Goal: Task Accomplishment & Management: Manage account settings

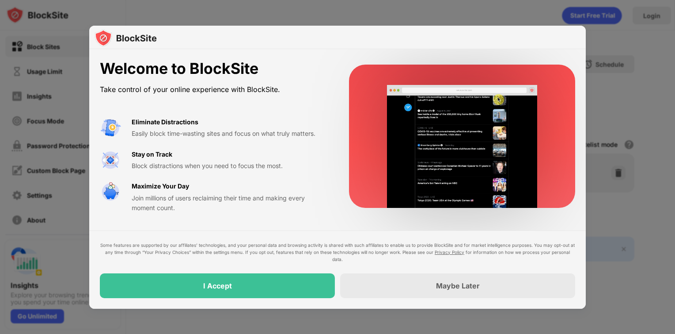
click at [297, 281] on div "I Accept" at bounding box center [217, 285] width 235 height 25
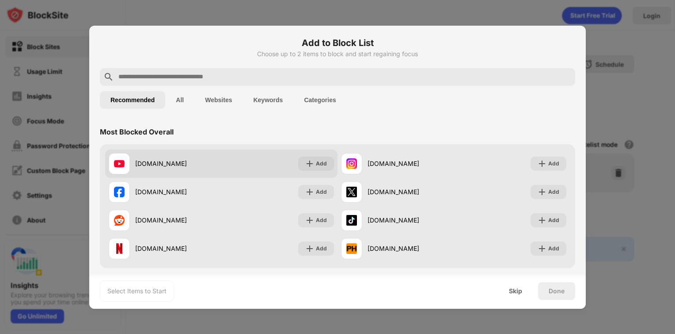
click at [163, 161] on div "youtube.com" at bounding box center [178, 163] width 86 height 9
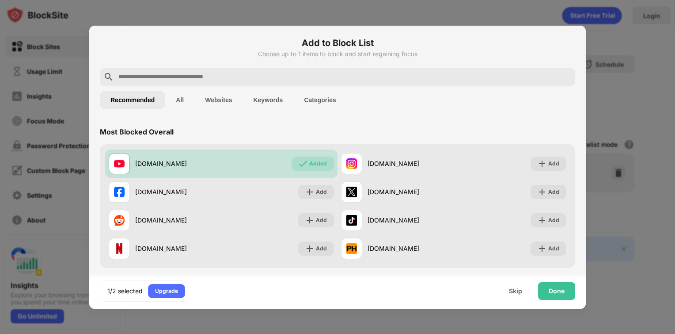
click at [555, 284] on div "Done" at bounding box center [556, 291] width 37 height 18
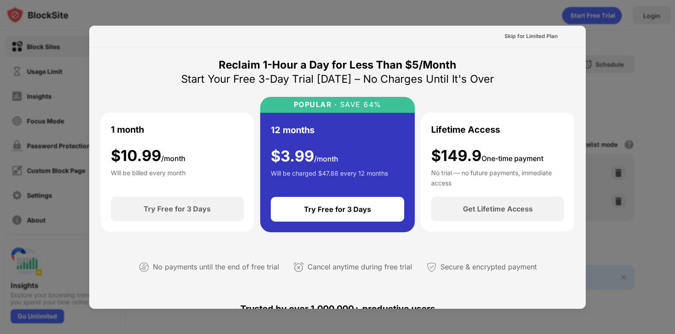
click at [532, 35] on div "Skip for Limited Plan" at bounding box center [531, 36] width 53 height 9
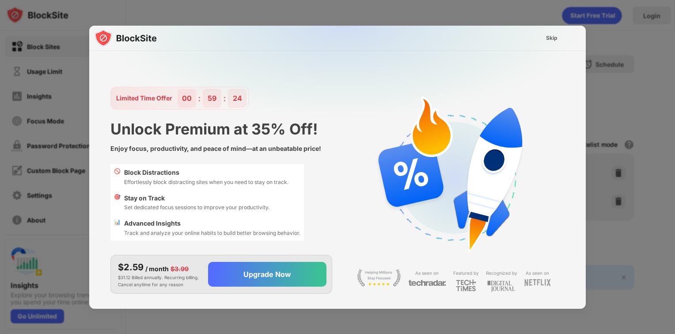
click at [550, 32] on div "Skip" at bounding box center [552, 38] width 26 height 14
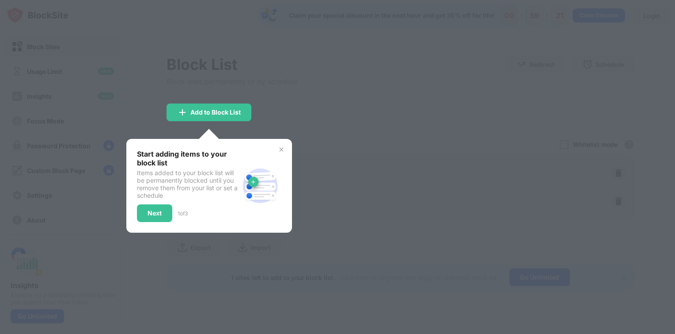
click at [230, 112] on div "Add to Block List" at bounding box center [216, 112] width 50 height 7
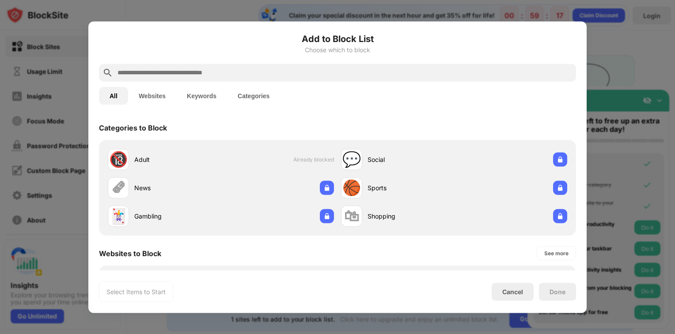
click at [303, 70] on input "text" at bounding box center [345, 72] width 456 height 11
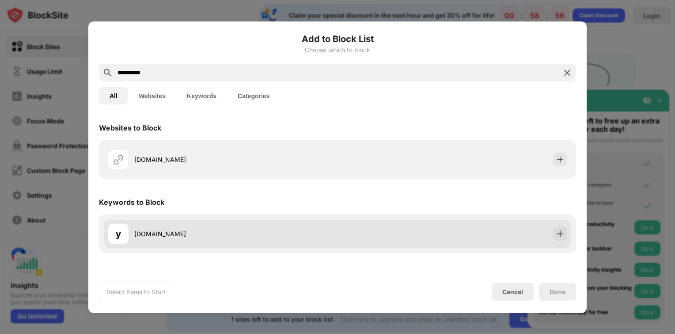
click at [244, 224] on div "y youtube.om" at bounding box center [223, 233] width 230 height 21
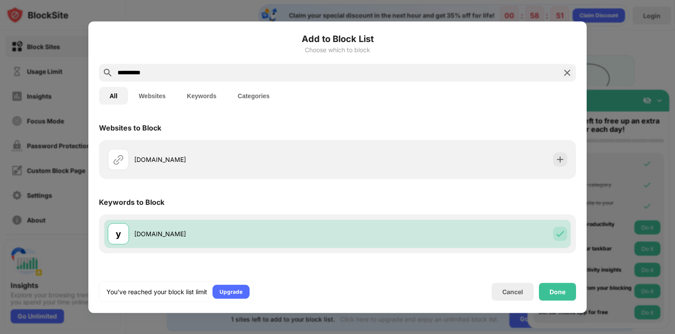
click at [276, 69] on input "**********" at bounding box center [338, 72] width 442 height 11
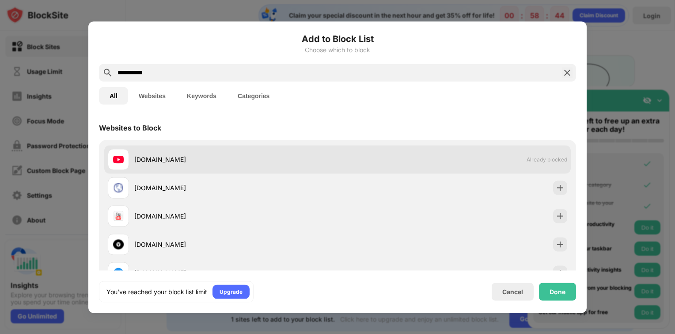
type input "**********"
click at [172, 157] on div "youtube.com" at bounding box center [235, 159] width 203 height 9
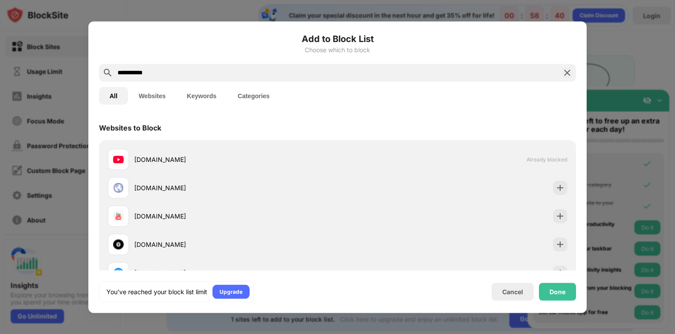
click at [550, 287] on div "Done" at bounding box center [557, 291] width 37 height 18
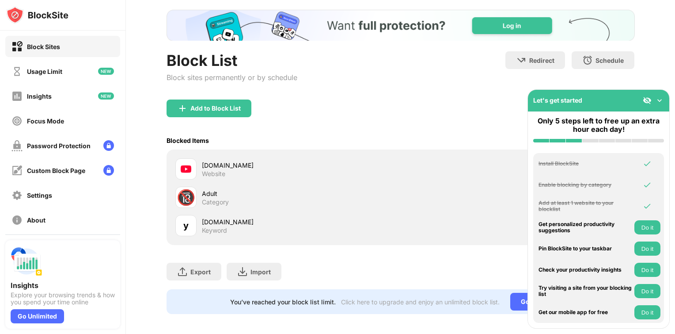
scroll to position [47, 0]
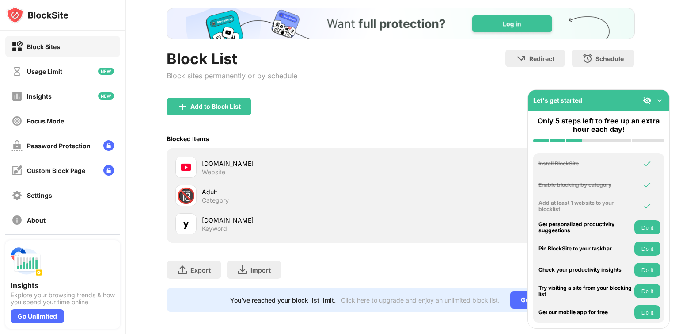
click at [357, 197] on div "Adult Category" at bounding box center [301, 195] width 199 height 17
click at [659, 101] on img at bounding box center [660, 100] width 9 height 9
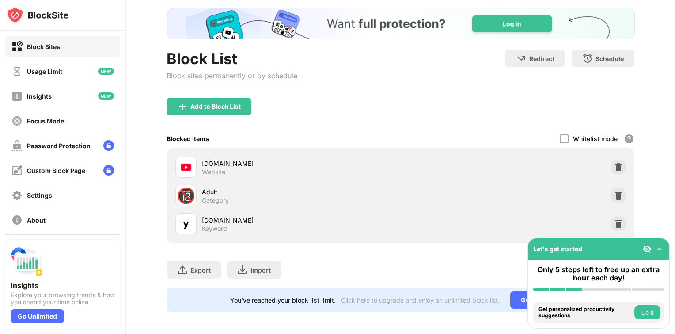
click at [614, 219] on img at bounding box center [618, 223] width 9 height 9
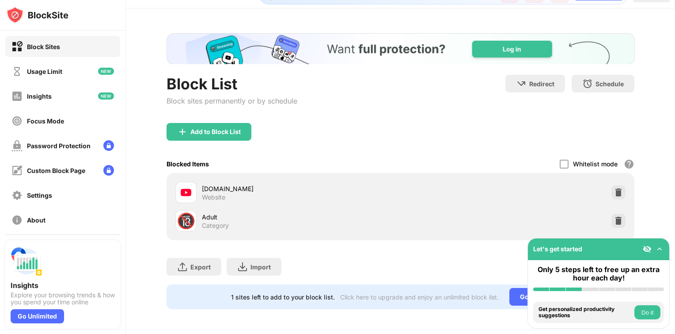
scroll to position [28, 0]
click at [612, 214] on div at bounding box center [619, 221] width 14 height 14
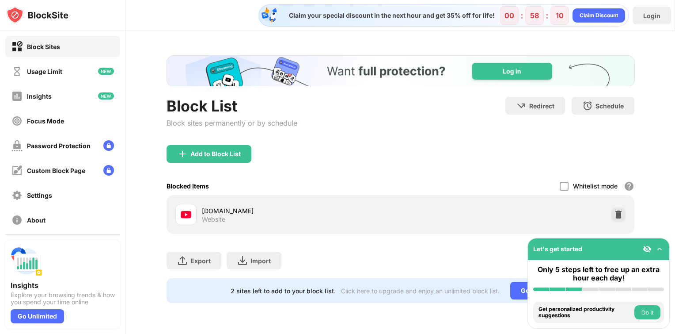
scroll to position [0, 0]
